Goal: Information Seeking & Learning: Learn about a topic

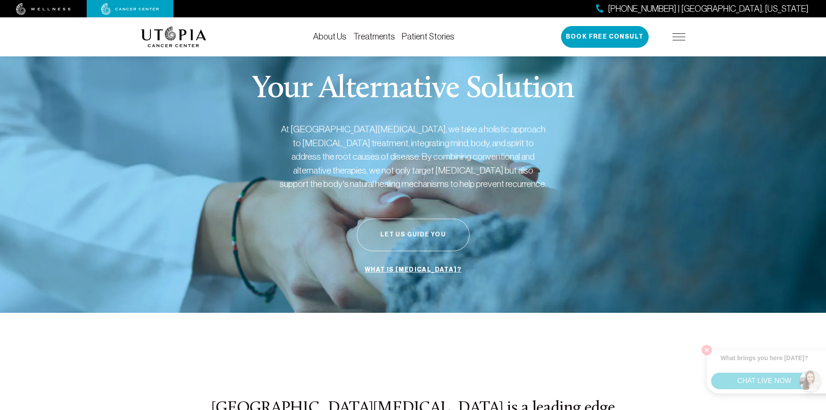
click at [392, 233] on button "Let Us Guide You" at bounding box center [413, 235] width 113 height 33
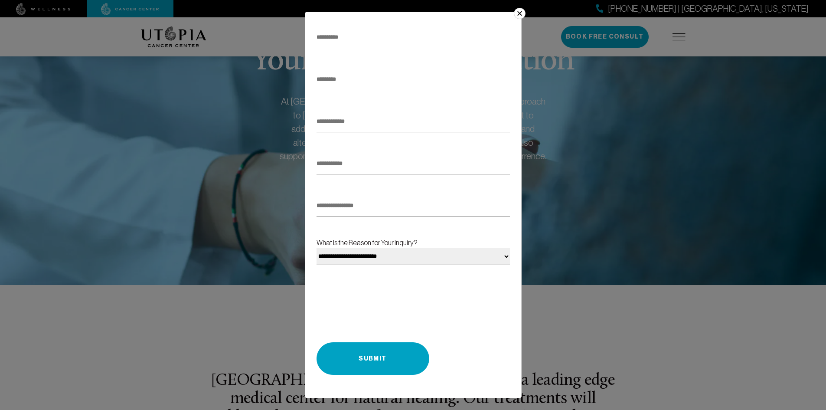
scroll to position [43, 0]
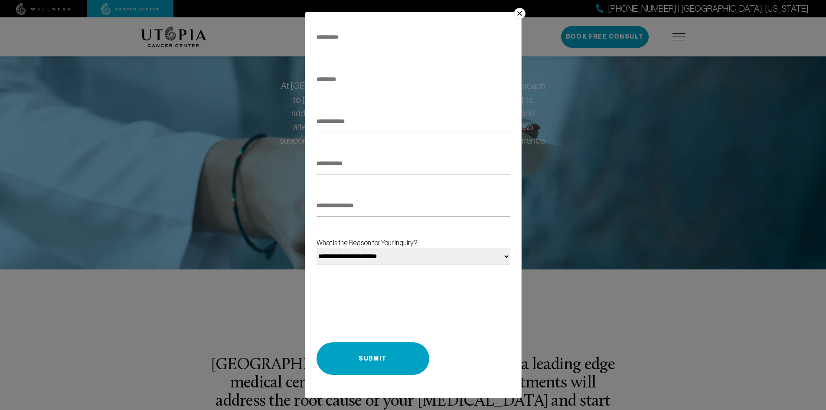
click at [473, 261] on select "**********" at bounding box center [412, 256] width 193 height 17
click at [519, 11] on button "×" at bounding box center [519, 13] width 11 height 11
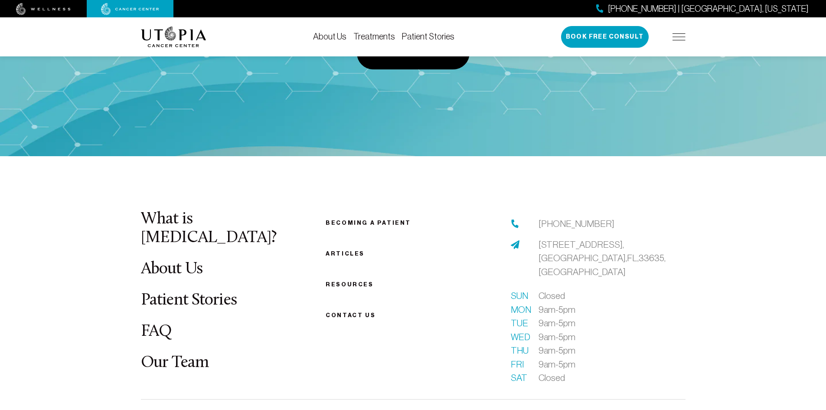
scroll to position [3238, 0]
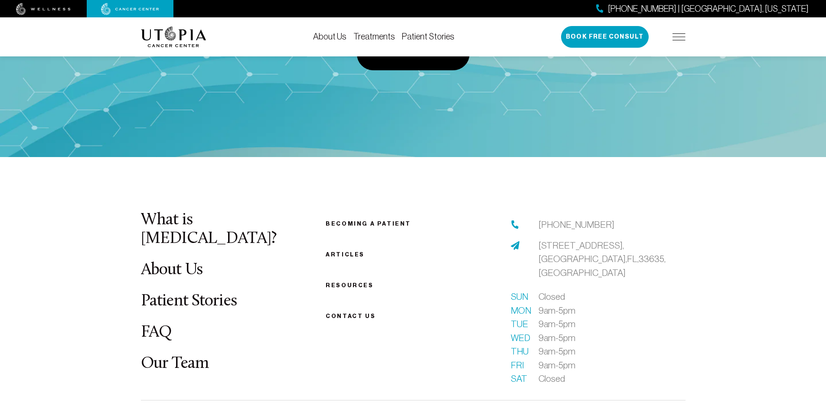
click at [356, 40] on link "Treatments" at bounding box center [374, 37] width 42 height 10
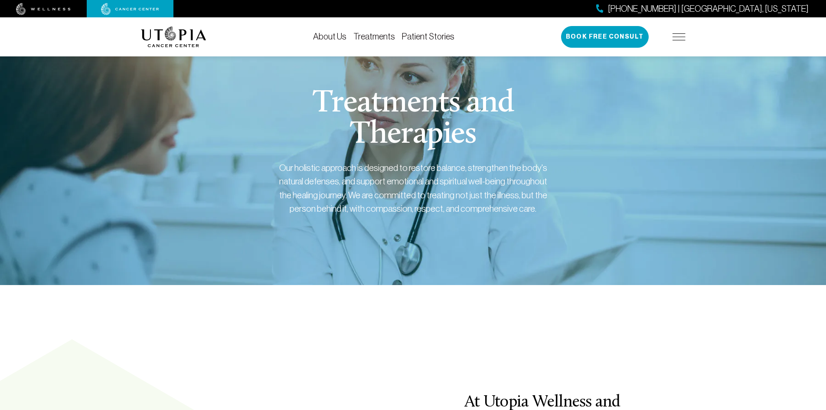
click at [410, 35] on link "Patient Stories" at bounding box center [428, 37] width 52 height 10
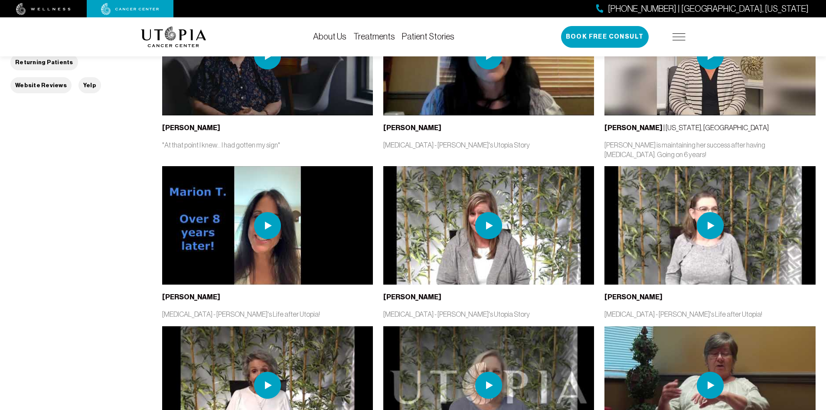
scroll to position [347, 0]
